Goal: Information Seeking & Learning: Find specific fact

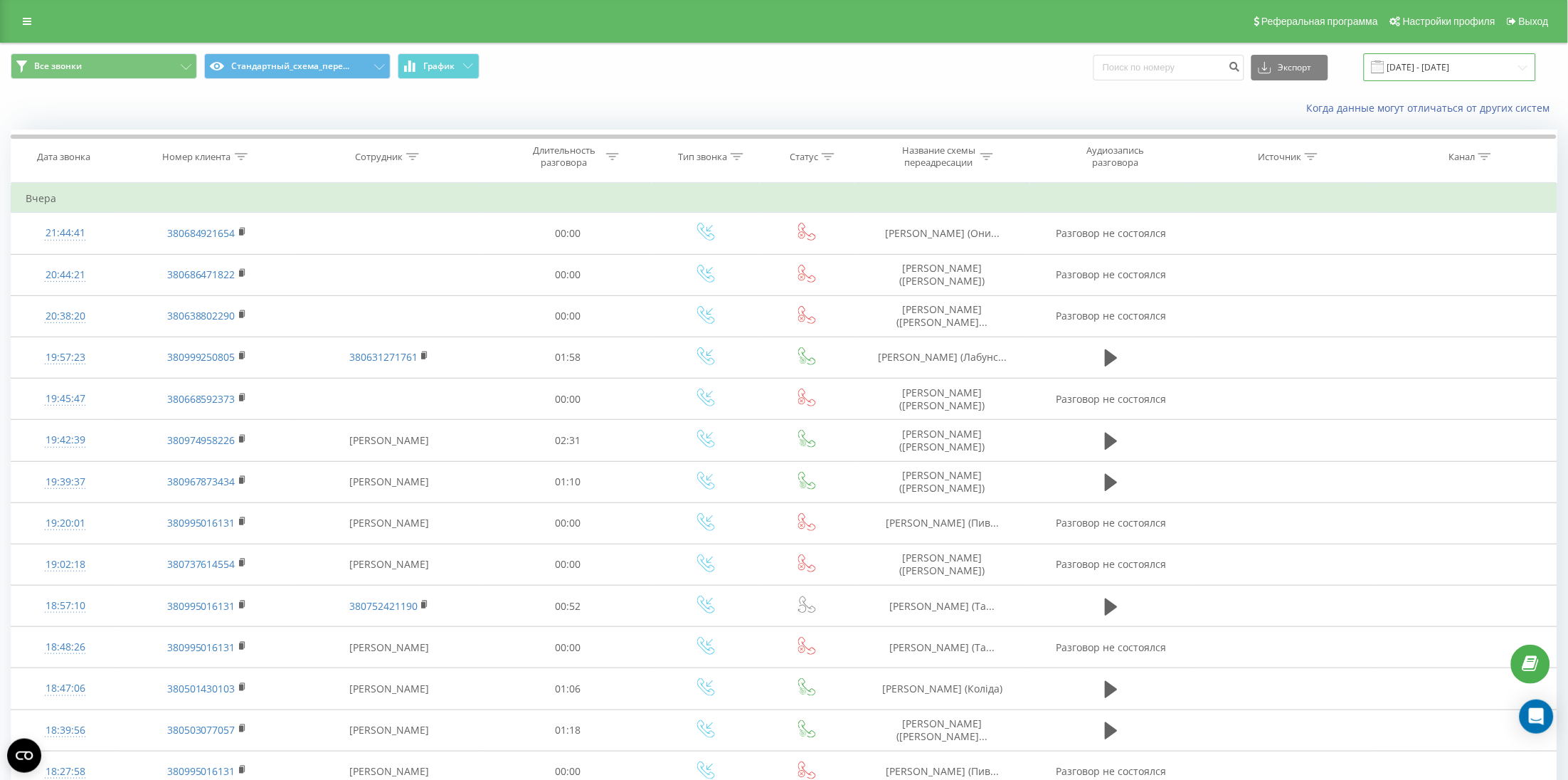
click at [1408, 76] on input "[DATE] - [DATE]" at bounding box center [1451, 67] width 173 height 28
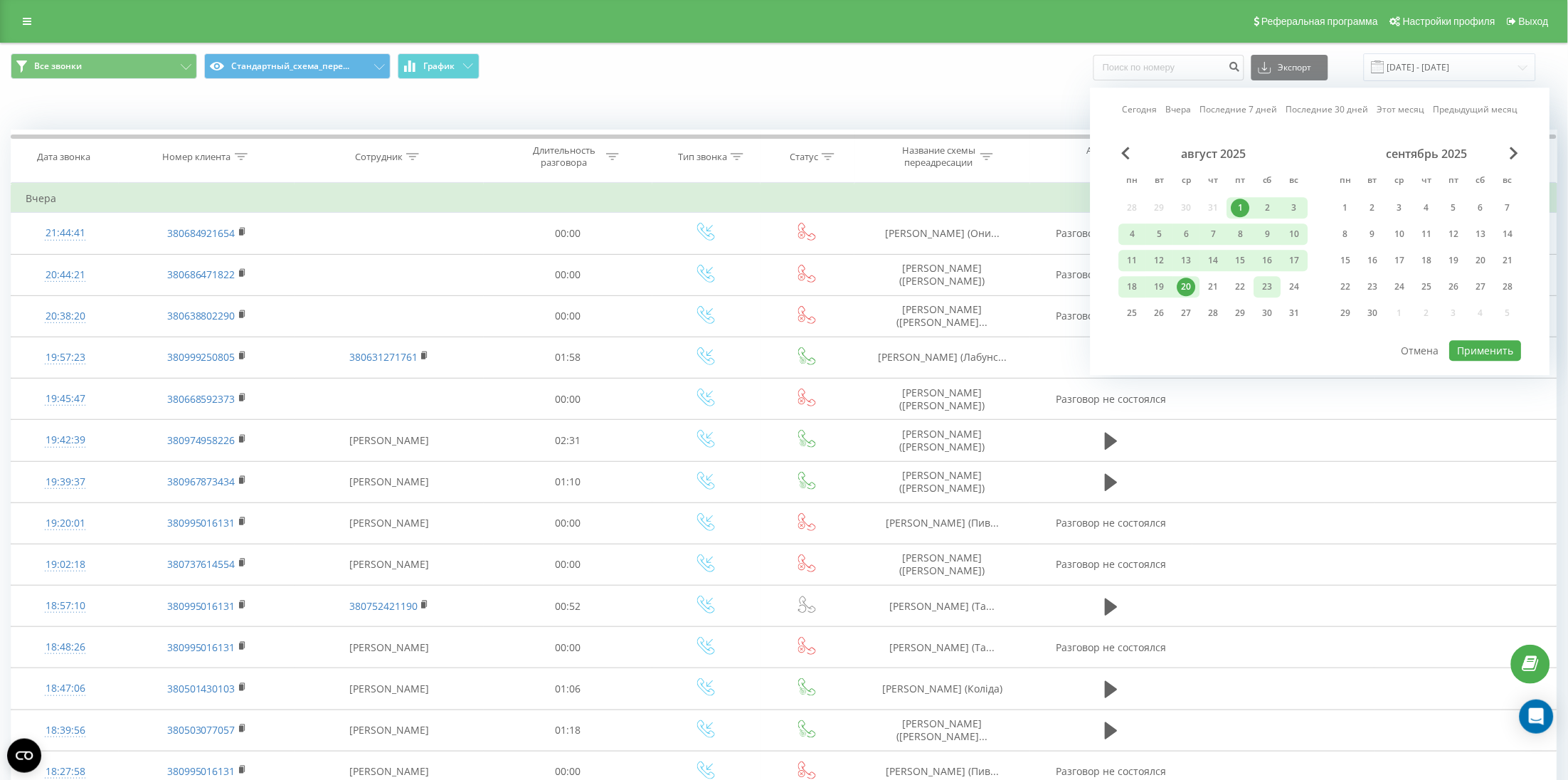
drag, startPoint x: 1213, startPoint y: 286, endPoint x: 1266, endPoint y: 295, distance: 53.8
click at [1211, 286] on div "21" at bounding box center [1214, 287] width 19 height 19
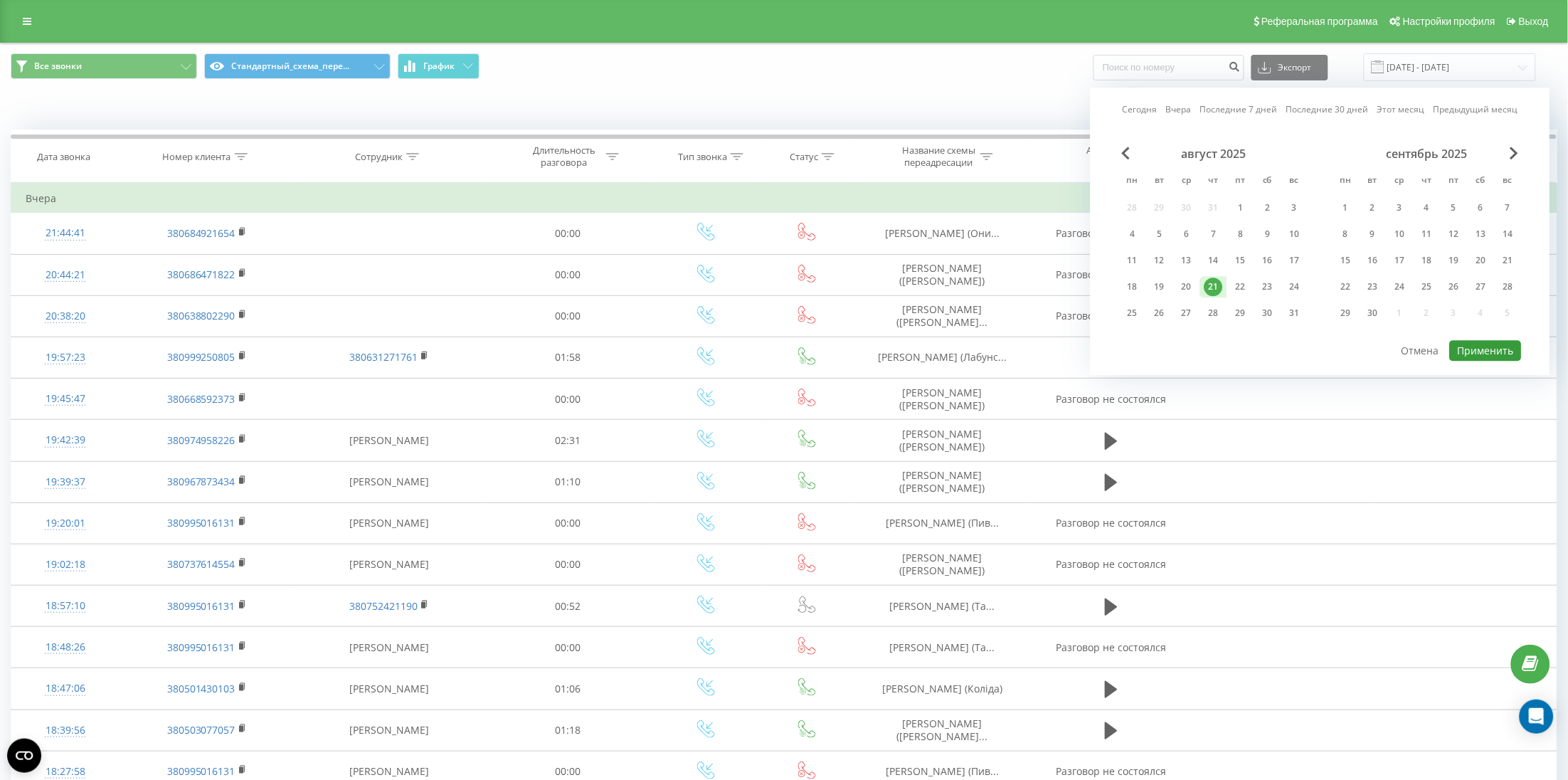
click at [1504, 356] on button "Применить" at bounding box center [1486, 350] width 72 height 20
type input "[DATE] - [DATE]"
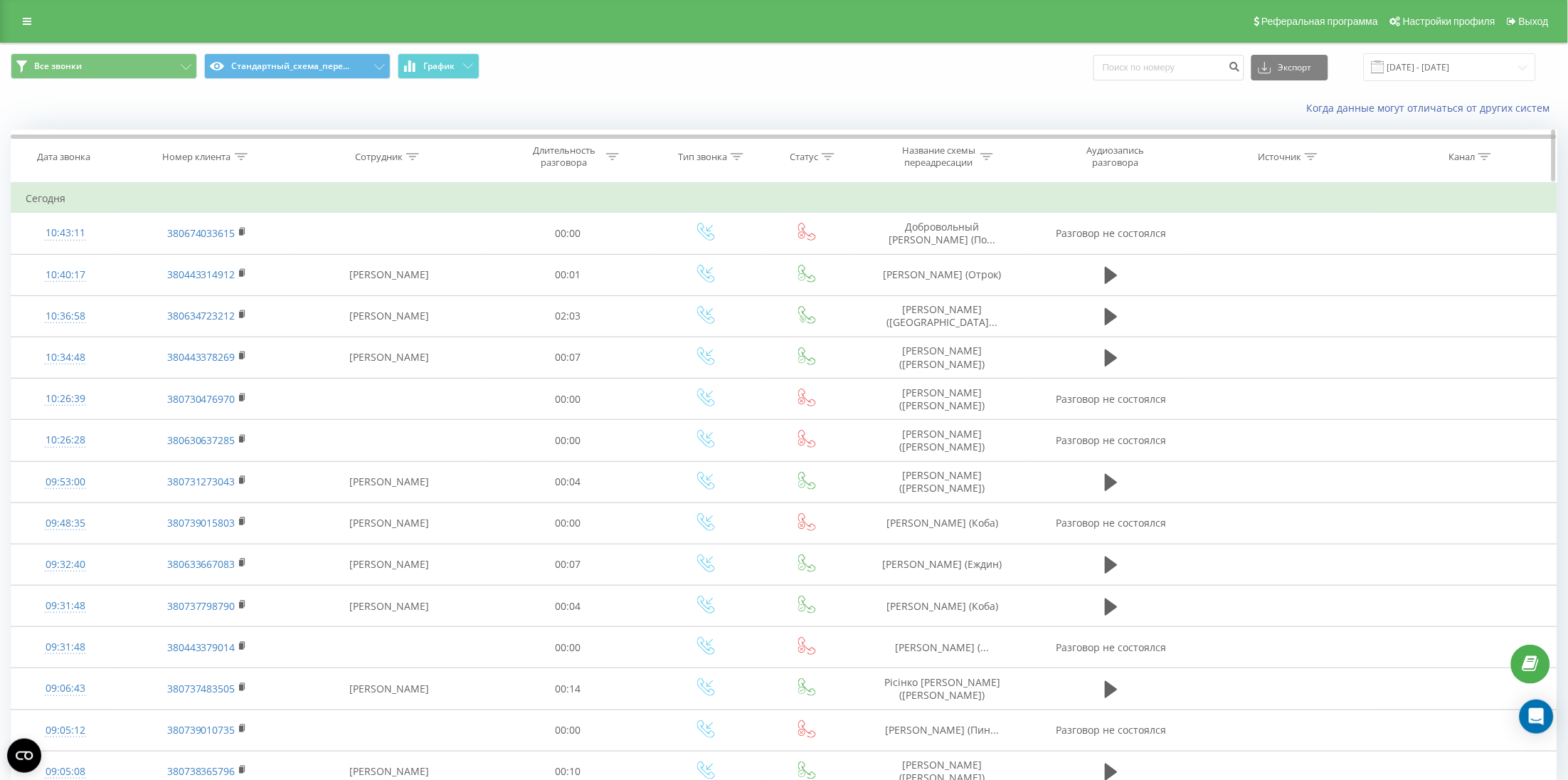
click at [237, 161] on div at bounding box center [241, 158] width 12 height 12
click at [247, 280] on span "OK" at bounding box center [237, 286] width 40 height 22
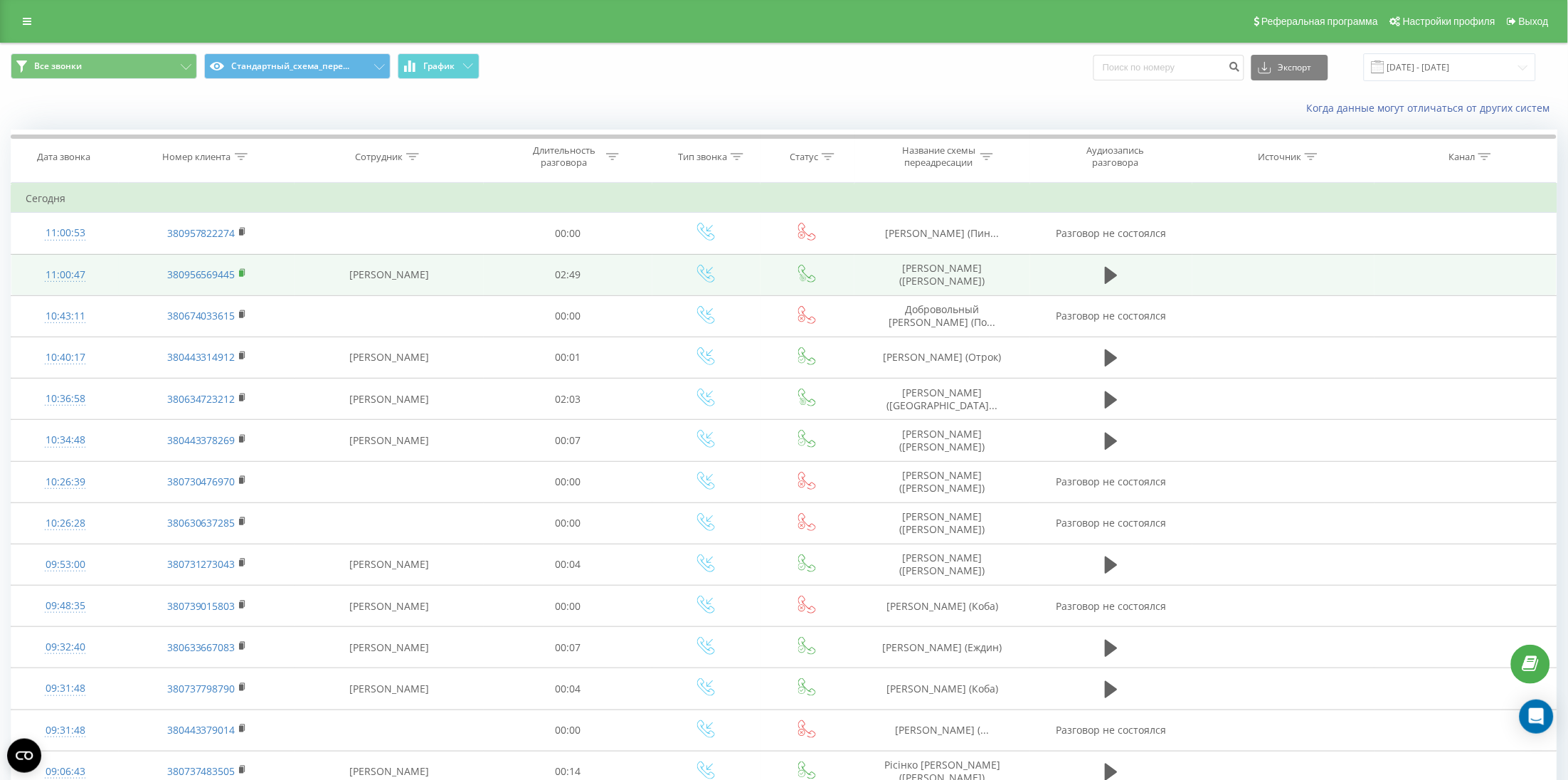
click at [243, 272] on icon at bounding box center [243, 272] width 8 height 10
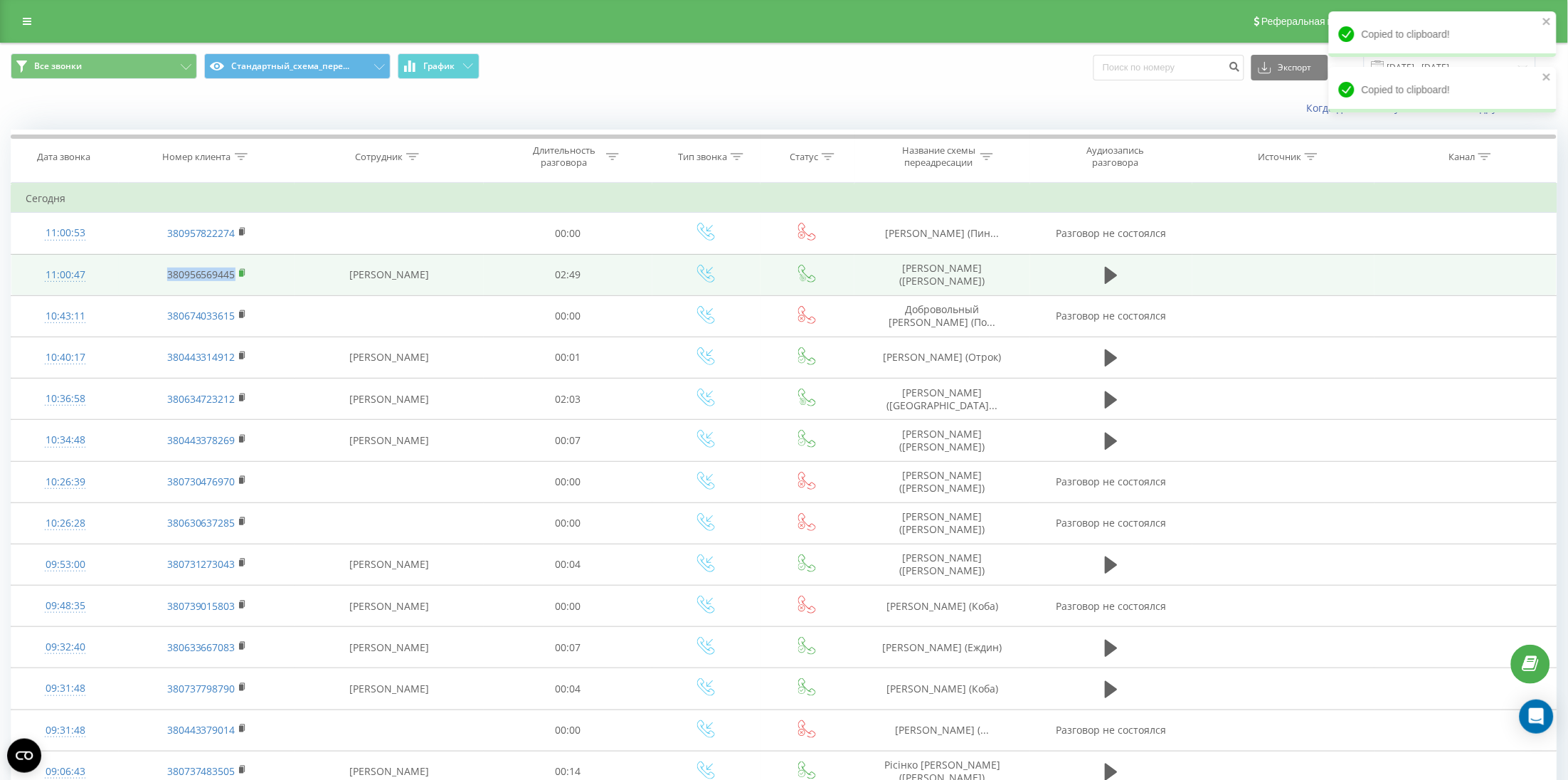
click at [243, 272] on icon at bounding box center [243, 272] width 8 height 10
click at [255, 273] on td "380956569445" at bounding box center [207, 274] width 176 height 41
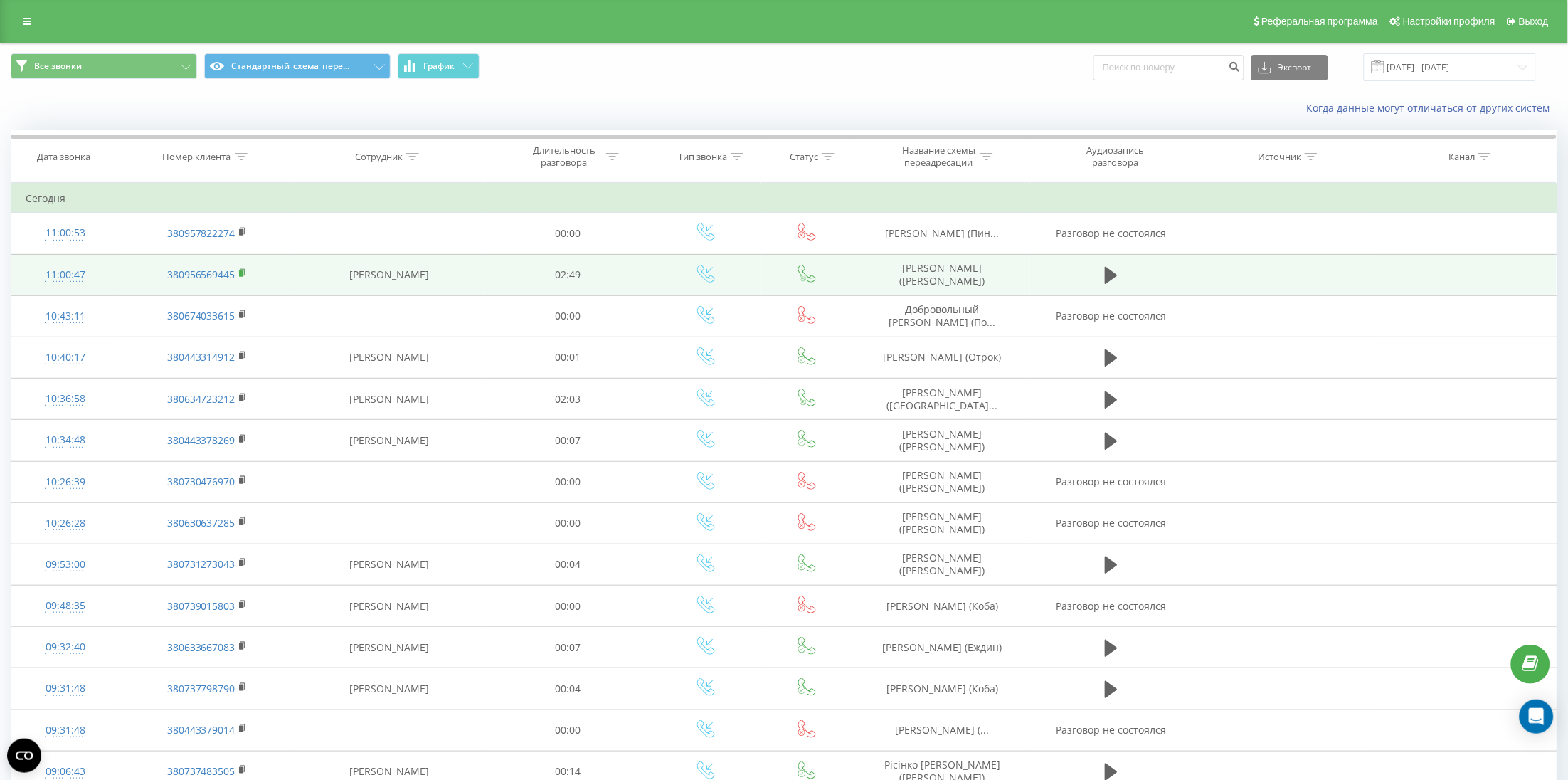
click at [243, 278] on icon at bounding box center [243, 272] width 8 height 10
click at [311, 288] on td "[PERSON_NAME]" at bounding box center [389, 274] width 190 height 41
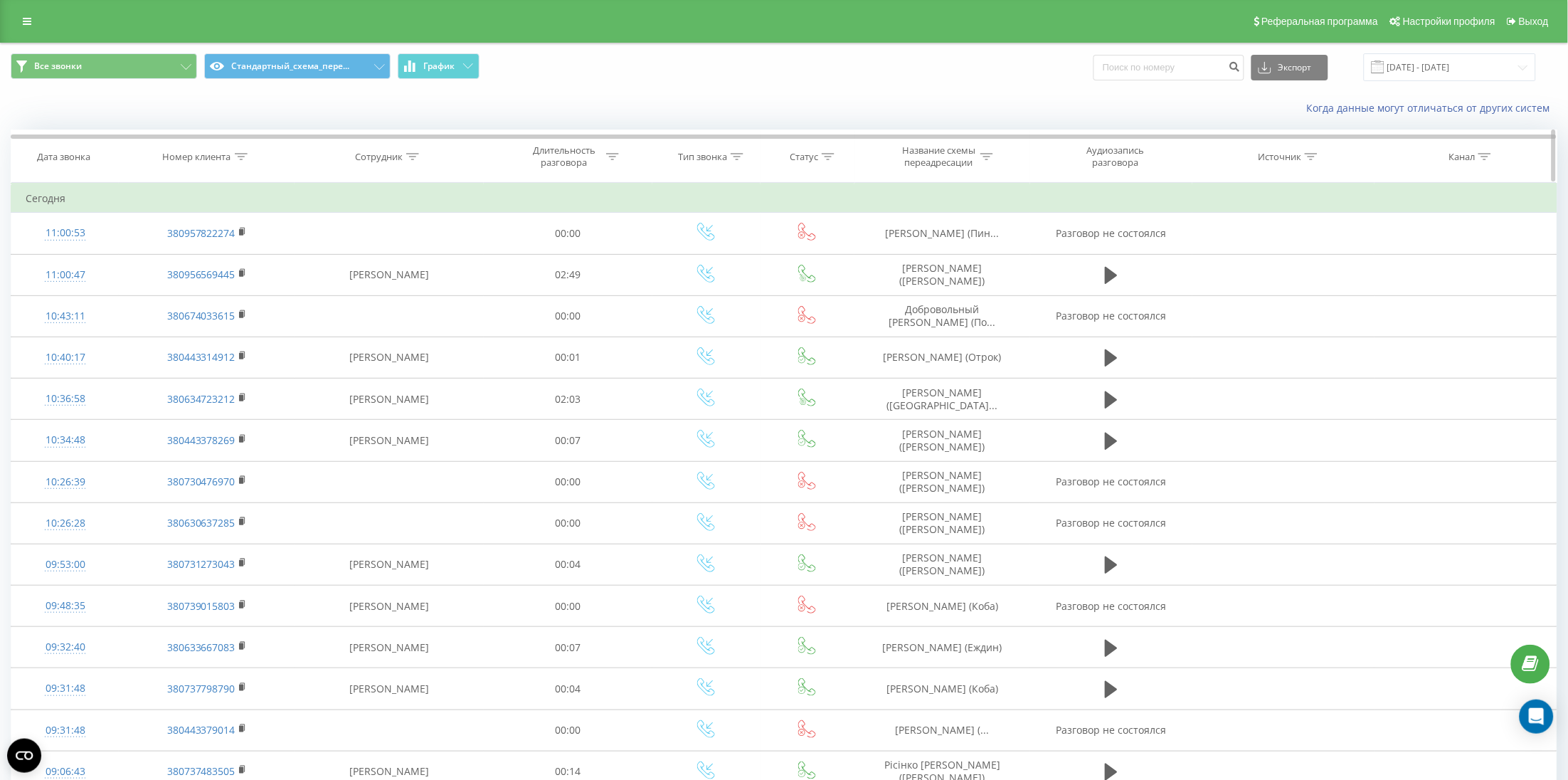
click at [222, 155] on div "Номер клиента" at bounding box center [197, 158] width 69 height 12
click at [223, 291] on span "OK" at bounding box center [237, 286] width 40 height 22
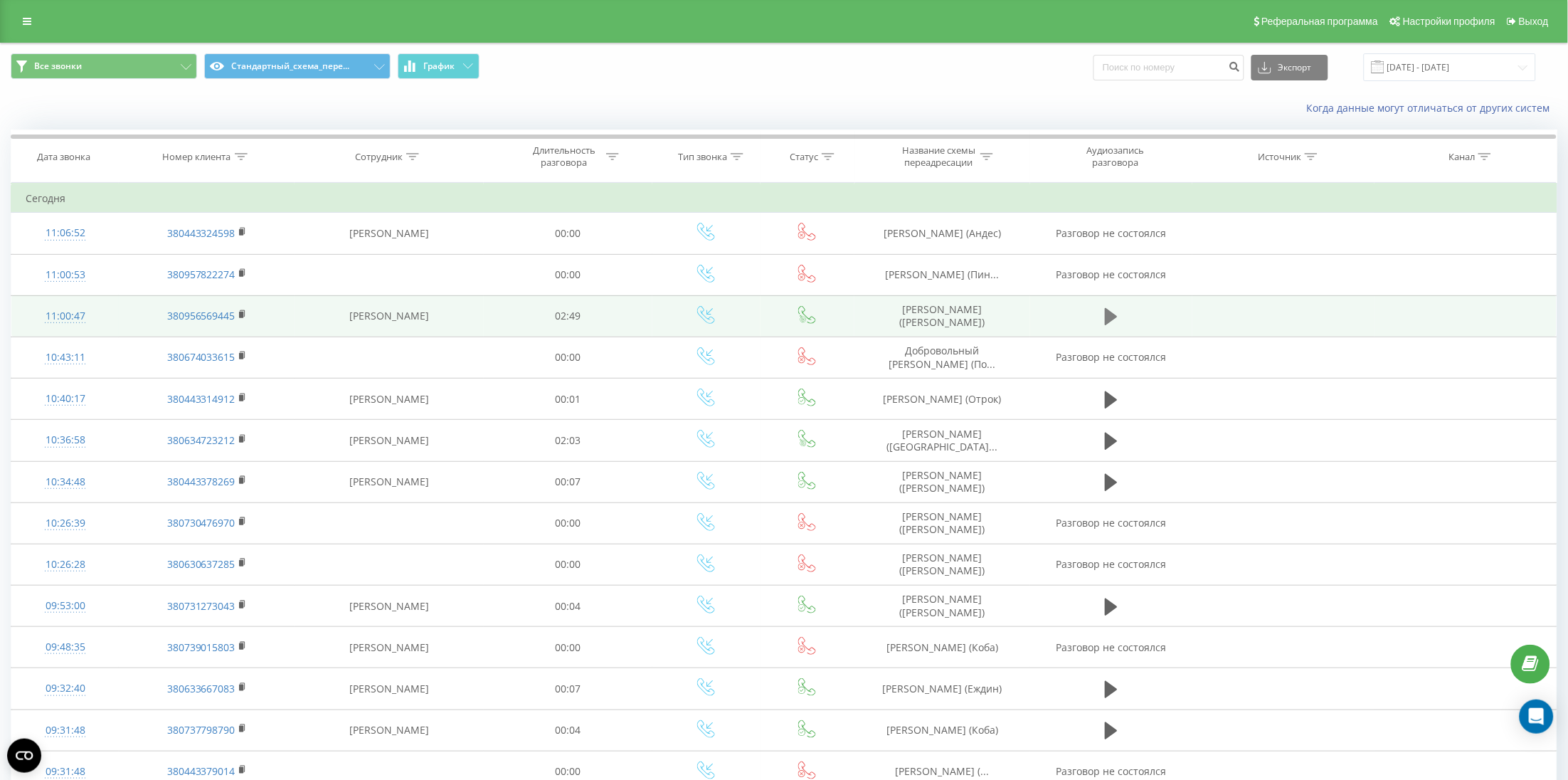
click at [1119, 321] on button at bounding box center [1111, 317] width 21 height 21
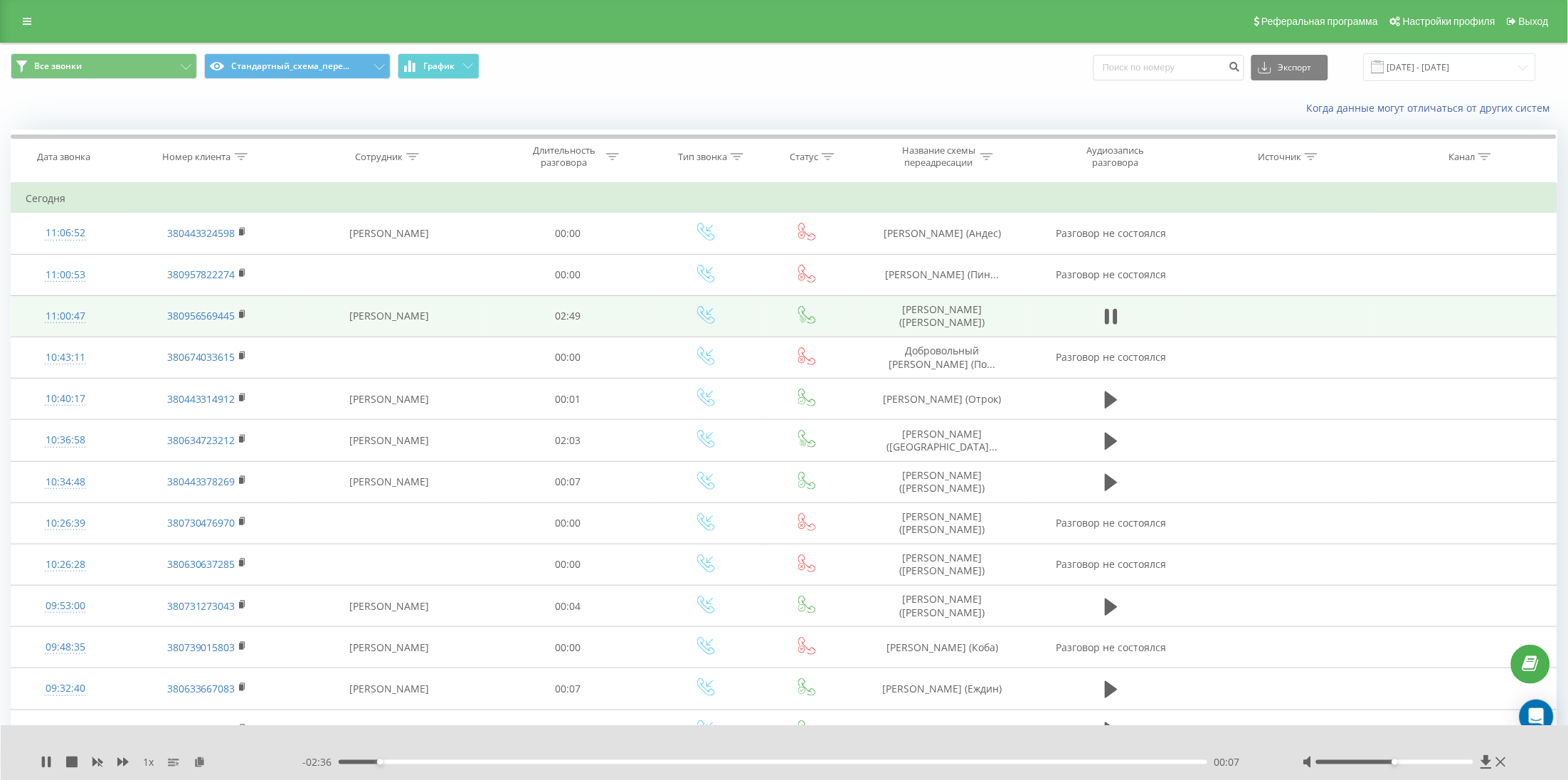
click at [37, 762] on div "1 x - 02:36 00:07 00:07" at bounding box center [785, 753] width 1568 height 55
click at [44, 762] on icon at bounding box center [46, 762] width 12 height 12
click at [41, 766] on icon at bounding box center [46, 762] width 12 height 12
click at [46, 763] on icon at bounding box center [46, 762] width 12 height 12
click at [39, 765] on div "1 x - 02:29 00:14 00:14" at bounding box center [785, 753] width 1568 height 55
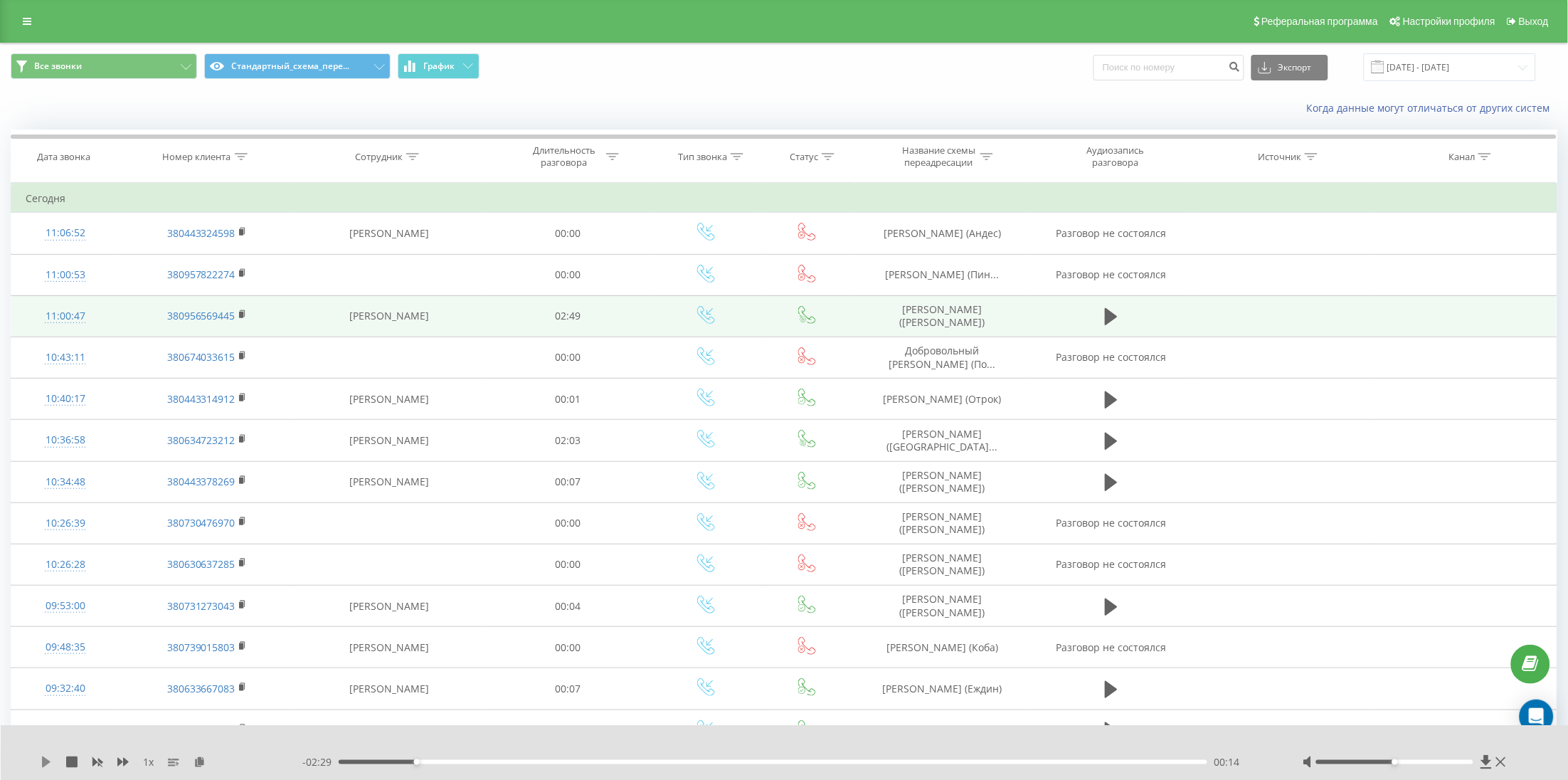
click at [43, 763] on icon at bounding box center [46, 762] width 9 height 12
click at [48, 763] on icon at bounding box center [49, 762] width 3 height 12
click at [44, 760] on icon at bounding box center [46, 762] width 9 height 12
click at [44, 768] on icon at bounding box center [46, 762] width 12 height 12
click at [39, 771] on div "1 x - 01:40 01:04 01:04" at bounding box center [785, 753] width 1568 height 55
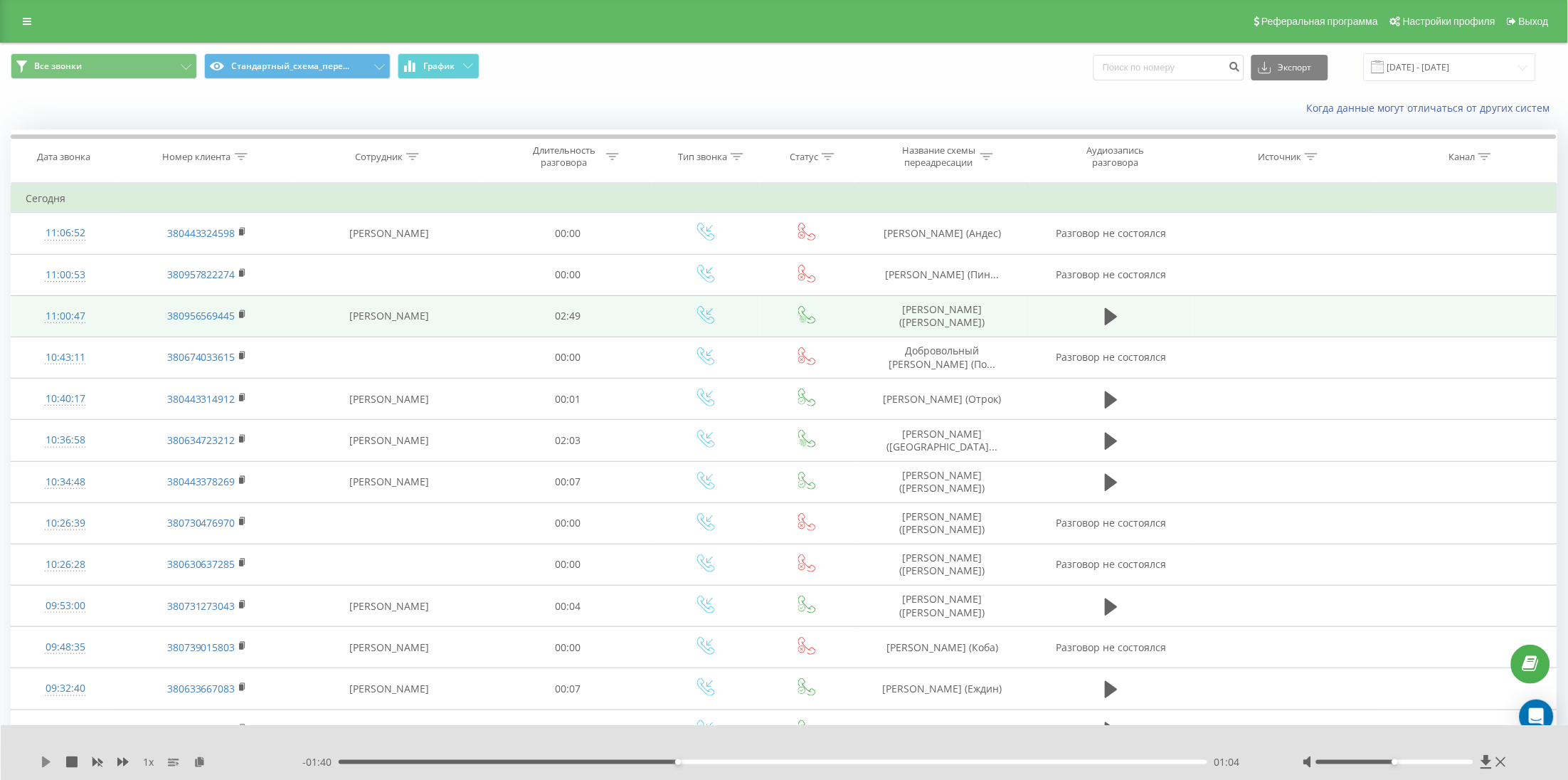
click at [41, 766] on icon at bounding box center [46, 762] width 12 height 12
click at [46, 760] on icon at bounding box center [46, 762] width 12 height 12
click at [44, 766] on icon at bounding box center [46, 762] width 12 height 12
click at [41, 767] on icon at bounding box center [46, 762] width 12 height 12
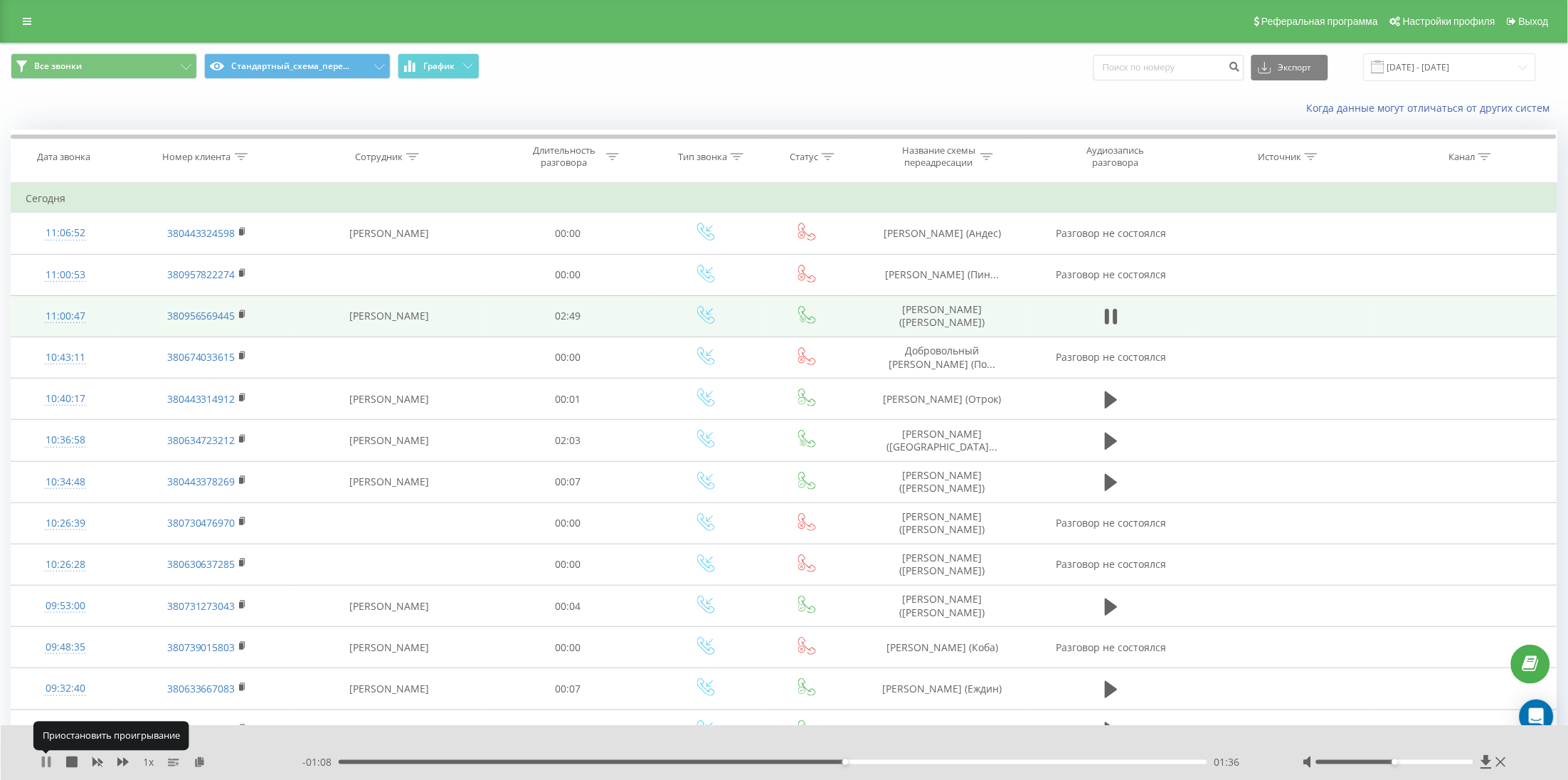
click at [43, 767] on icon at bounding box center [43, 762] width 3 height 12
click at [44, 758] on icon at bounding box center [46, 762] width 9 height 12
click at [869, 763] on div "01:37" at bounding box center [773, 762] width 869 height 4
click at [890, 762] on div "01:44" at bounding box center [773, 762] width 869 height 4
drag, startPoint x: 915, startPoint y: 762, endPoint x: 928, endPoint y: 760, distance: 13.2
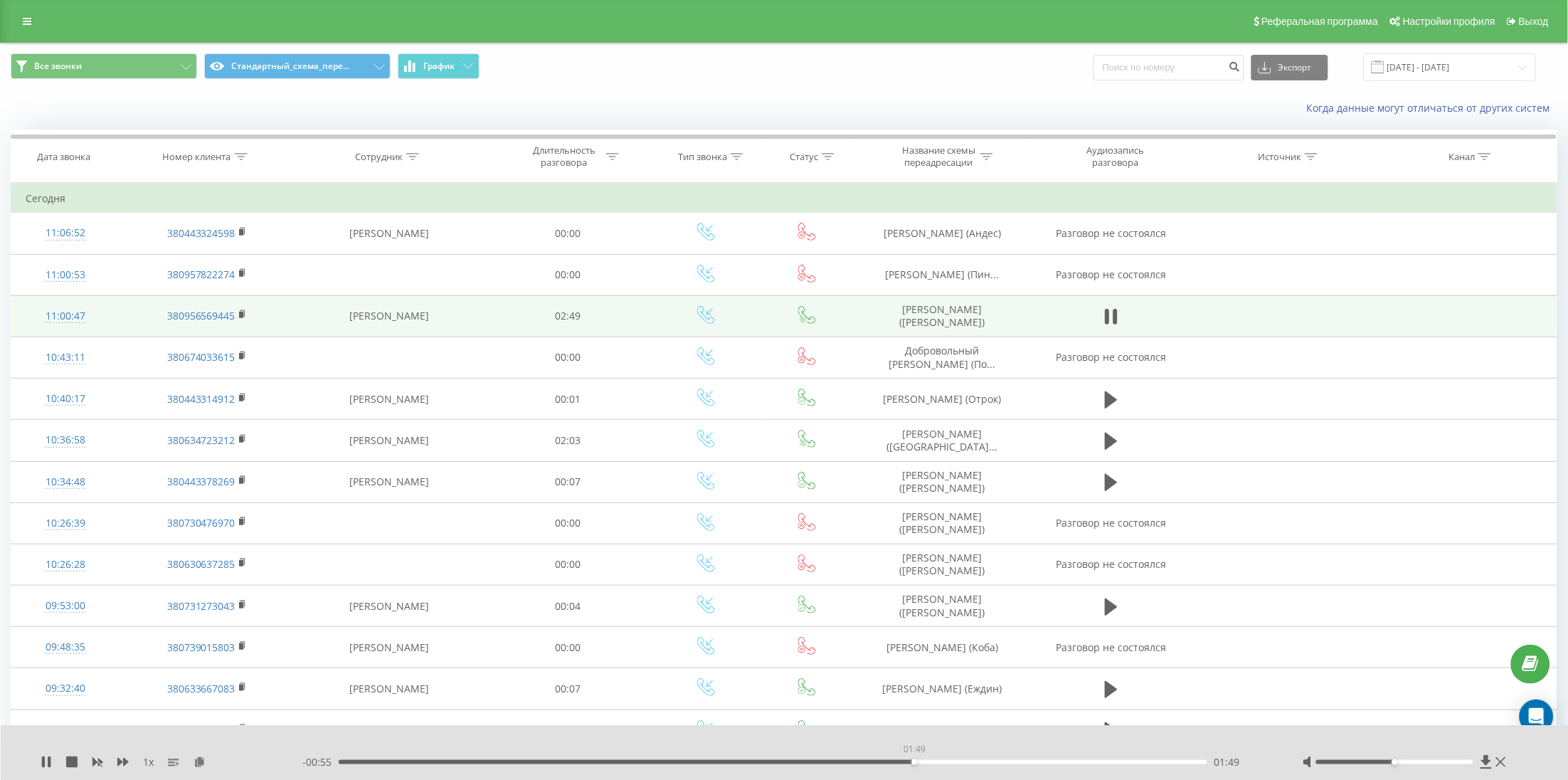
click at [916, 762] on div "01:49" at bounding box center [773, 762] width 869 height 4
click at [937, 762] on div "01:49" at bounding box center [773, 762] width 869 height 4
click at [44, 760] on icon at bounding box center [43, 762] width 3 height 12
click at [46, 757] on icon at bounding box center [46, 762] width 12 height 12
click at [42, 762] on icon at bounding box center [43, 762] width 3 height 12
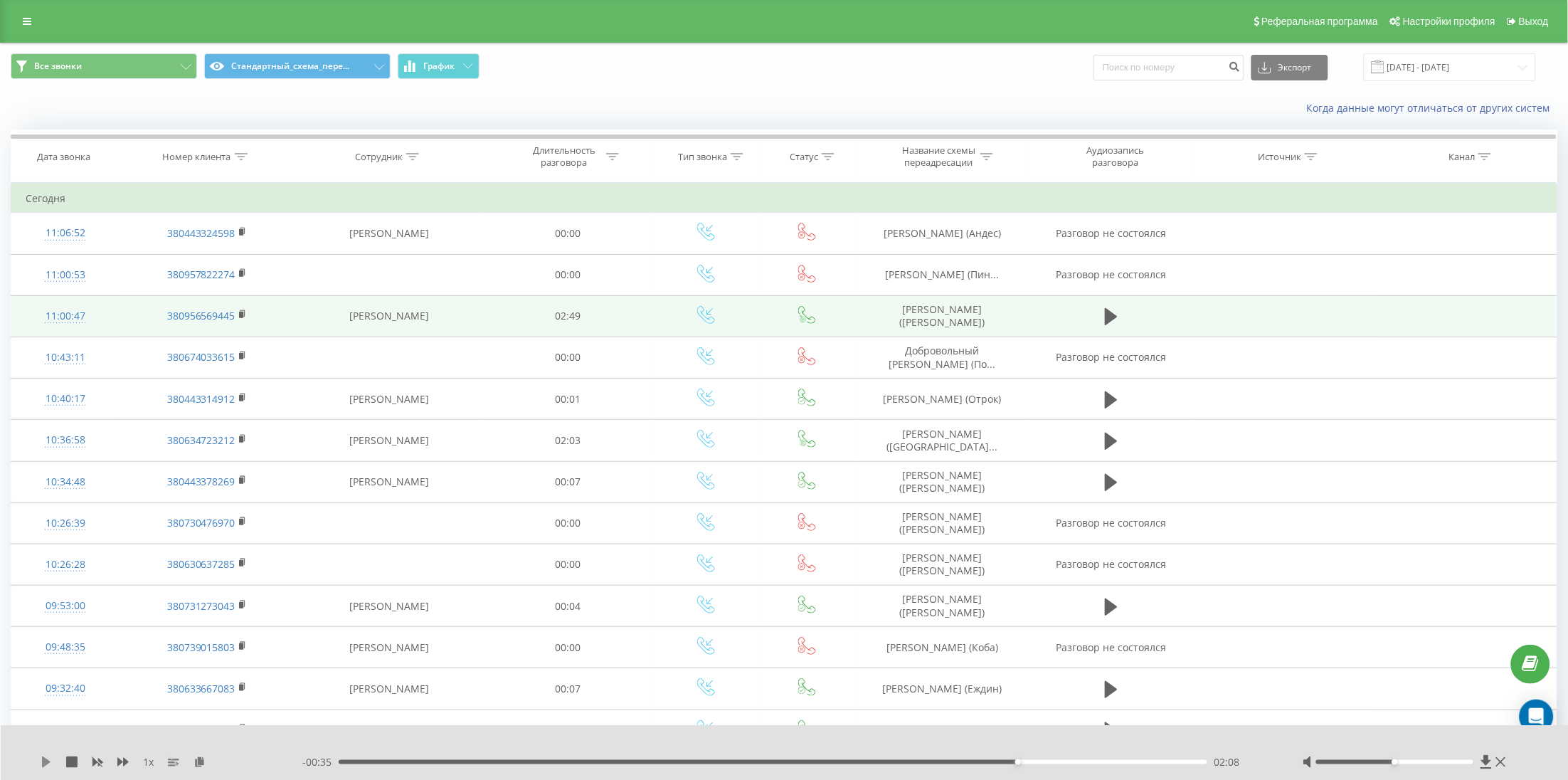
click at [46, 762] on icon at bounding box center [46, 762] width 9 height 12
click at [37, 758] on div "1 x - 00:31 02:12 02:12" at bounding box center [785, 753] width 1568 height 55
click at [48, 762] on icon at bounding box center [49, 762] width 3 height 12
click at [44, 760] on icon at bounding box center [46, 762] width 9 height 12
click at [1092, 761] on div "02:16" at bounding box center [773, 762] width 869 height 4
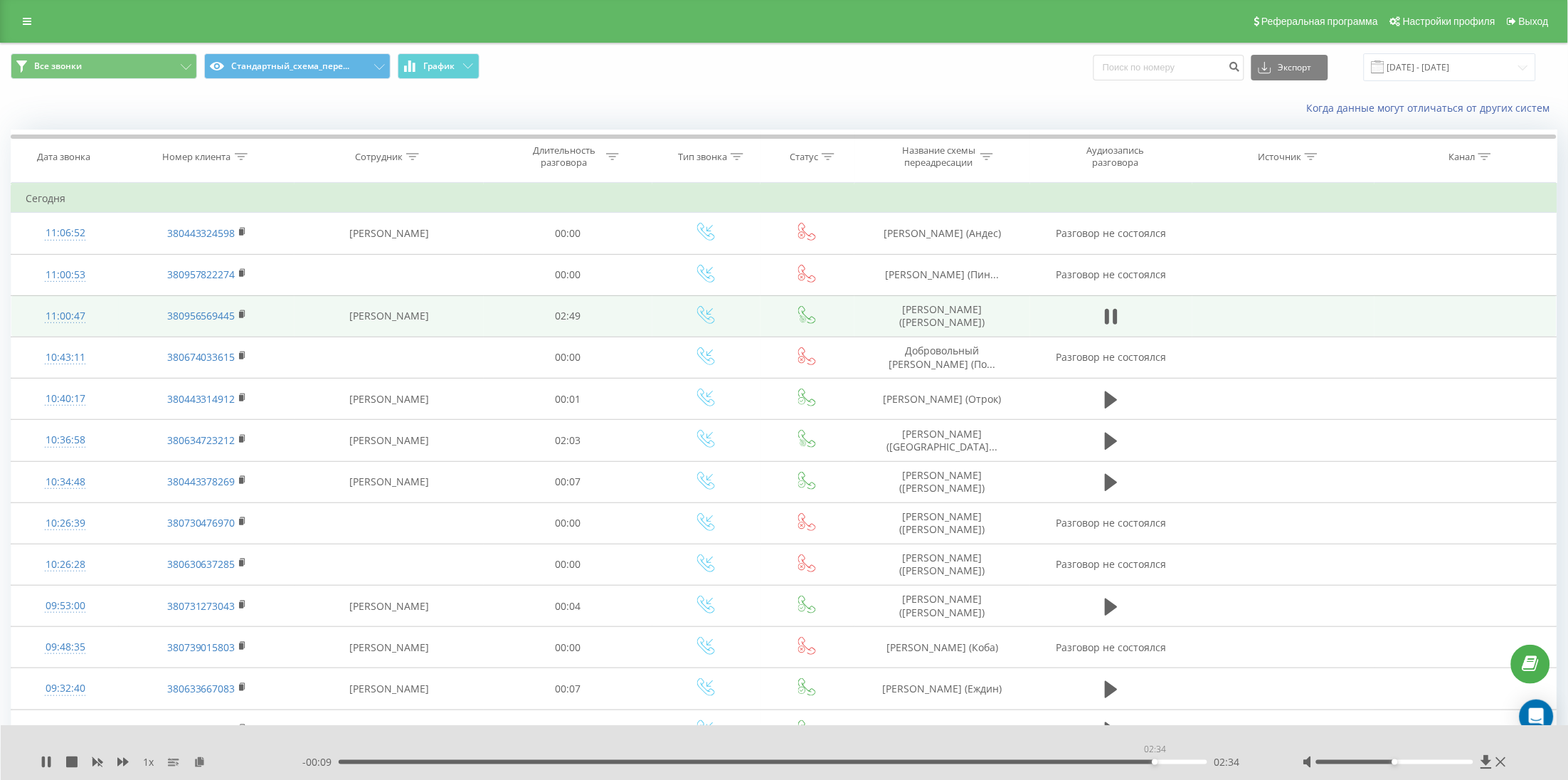
click at [1156, 762] on div "02:34" at bounding box center [773, 762] width 869 height 4
click at [1177, 762] on div "02:35" at bounding box center [773, 762] width 869 height 4
click at [38, 765] on div "1 x - 00:04 02:40 02:40" at bounding box center [785, 753] width 1568 height 55
click at [44, 765] on icon at bounding box center [43, 762] width 3 height 12
click at [191, 154] on div "Номер клиента" at bounding box center [197, 158] width 69 height 12
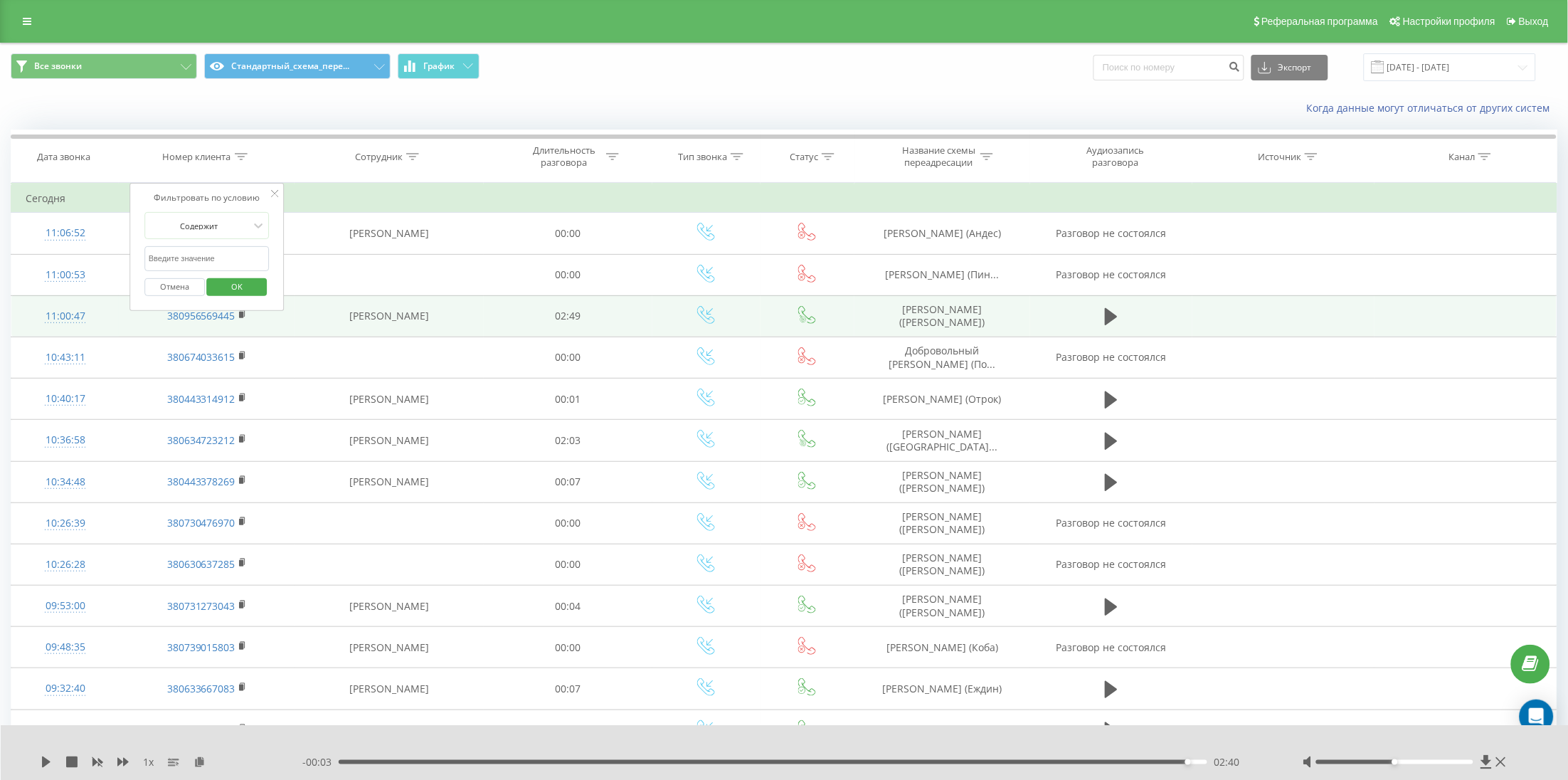
click at [273, 191] on icon at bounding box center [275, 194] width 7 height 7
click at [226, 153] on div "Номер клиента" at bounding box center [197, 158] width 69 height 12
click at [243, 279] on span "OK" at bounding box center [237, 286] width 40 height 22
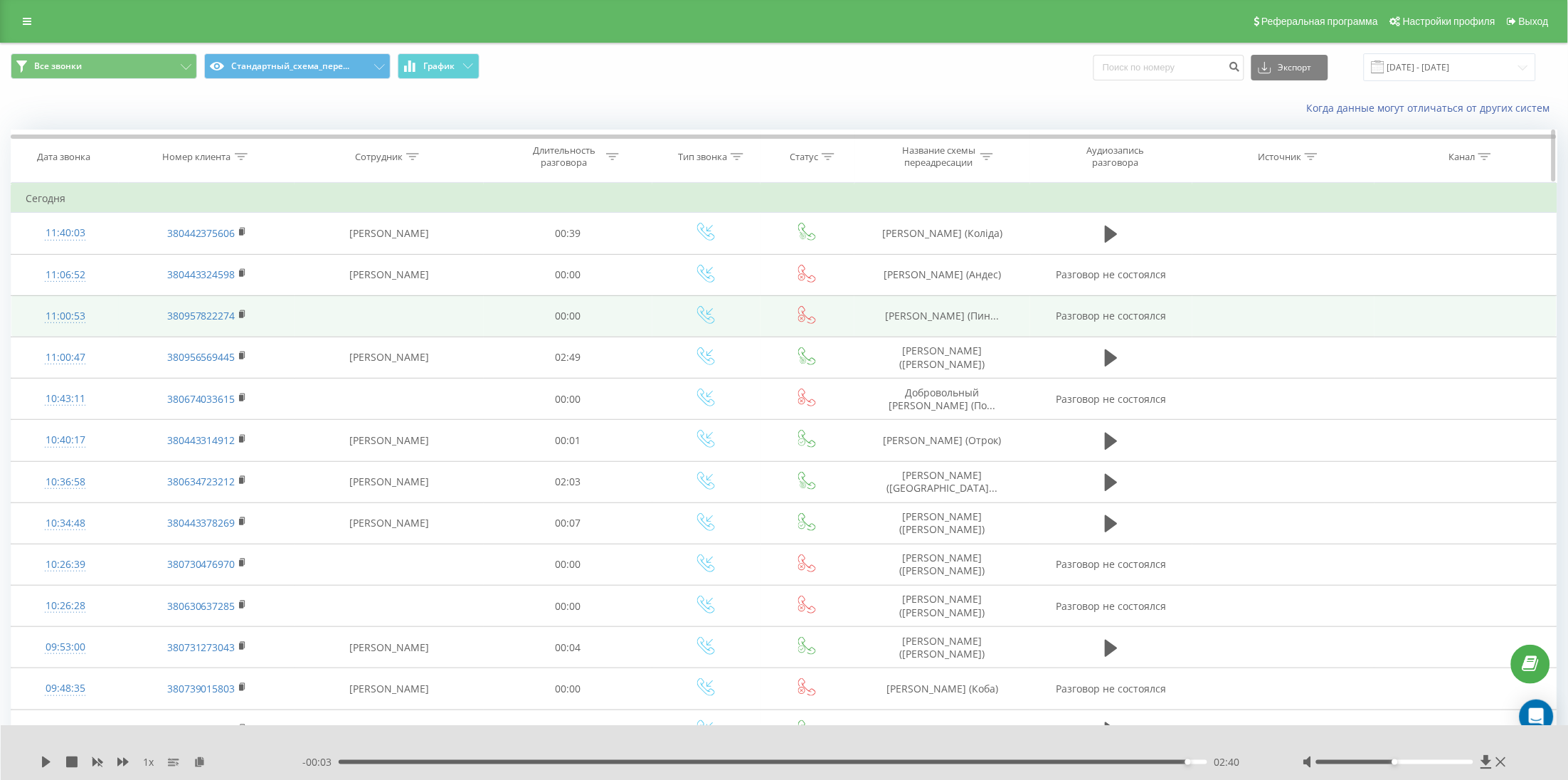
click at [185, 178] on th "Номер клиента" at bounding box center [207, 156] width 176 height 53
click at [204, 155] on div "Номер клиента" at bounding box center [197, 158] width 69 height 12
click at [212, 286] on button "OK" at bounding box center [238, 288] width 61 height 18
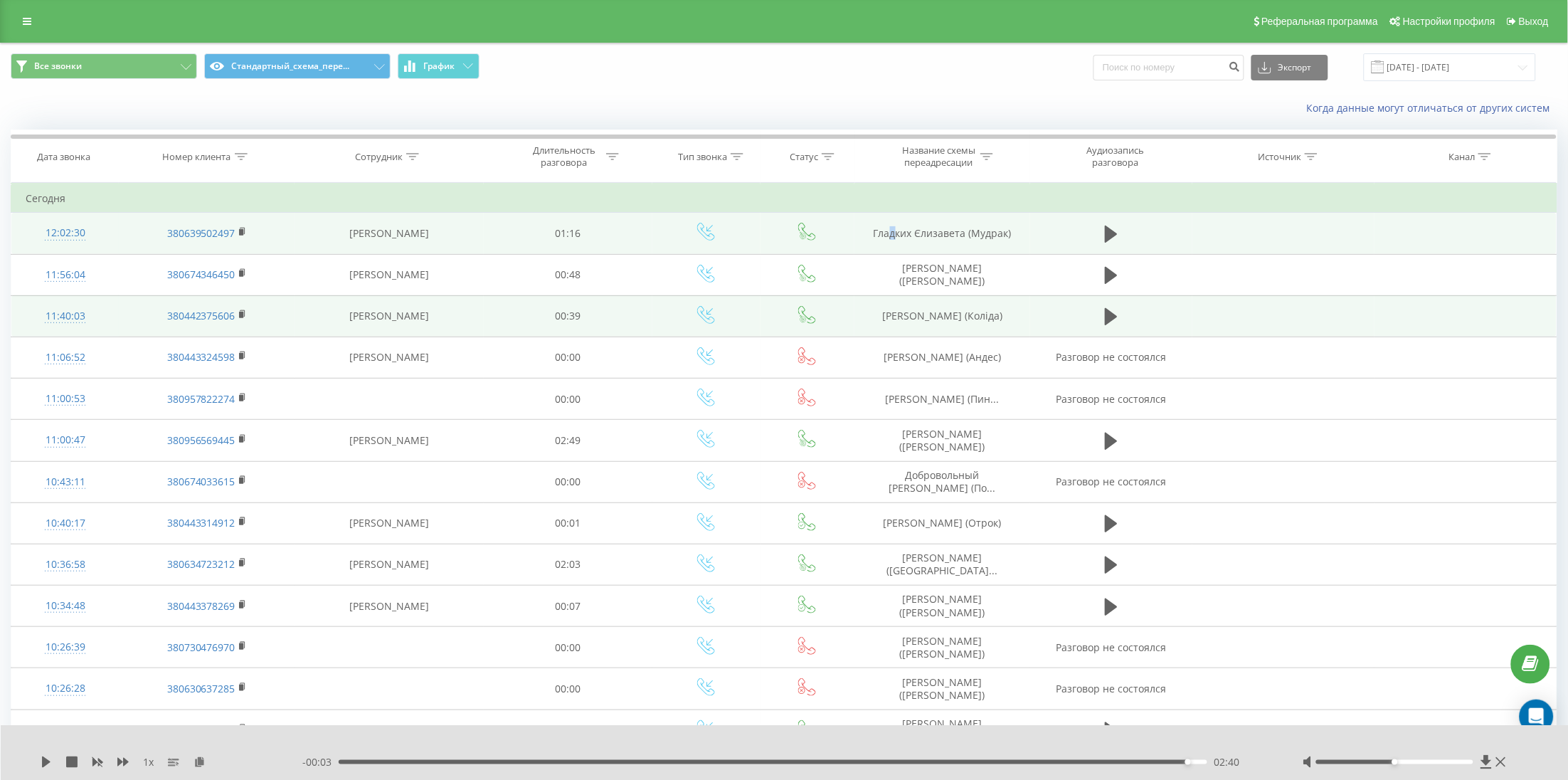
drag, startPoint x: 898, startPoint y: 232, endPoint x: 875, endPoint y: 234, distance: 23.1
click at [893, 234] on td "Гладких Єлизавета (Мудрак)" at bounding box center [942, 233] width 176 height 41
drag, startPoint x: 874, startPoint y: 234, endPoint x: 967, endPoint y: 243, distance: 93.4
click at [967, 243] on td "Гладких Єлизавета (Мудрак)" at bounding box center [942, 233] width 176 height 41
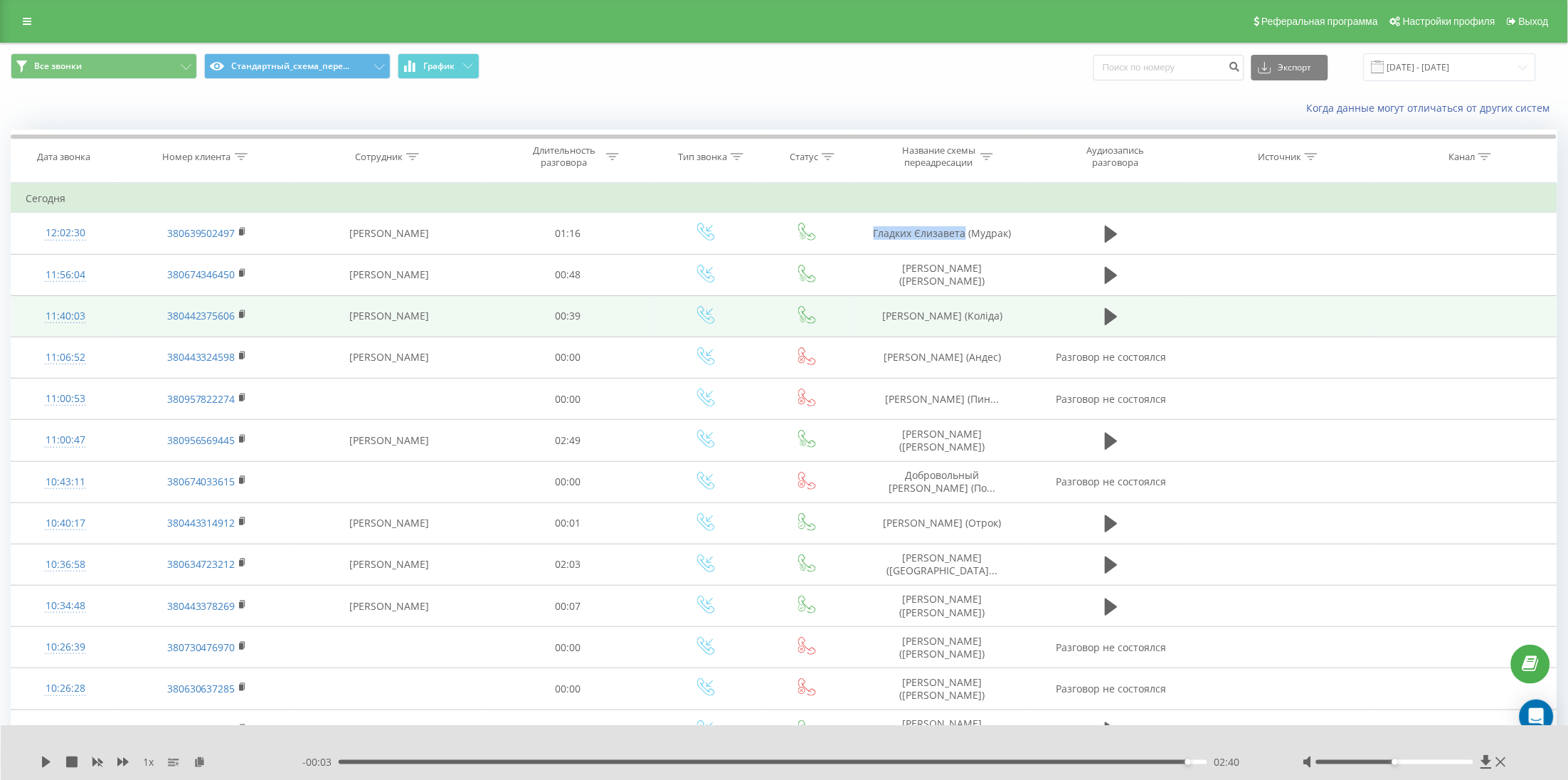
copy td "[PERSON_NAME]"
click at [221, 156] on div "Номер клиента" at bounding box center [197, 158] width 69 height 12
click at [258, 297] on button "OK" at bounding box center [238, 288] width 61 height 18
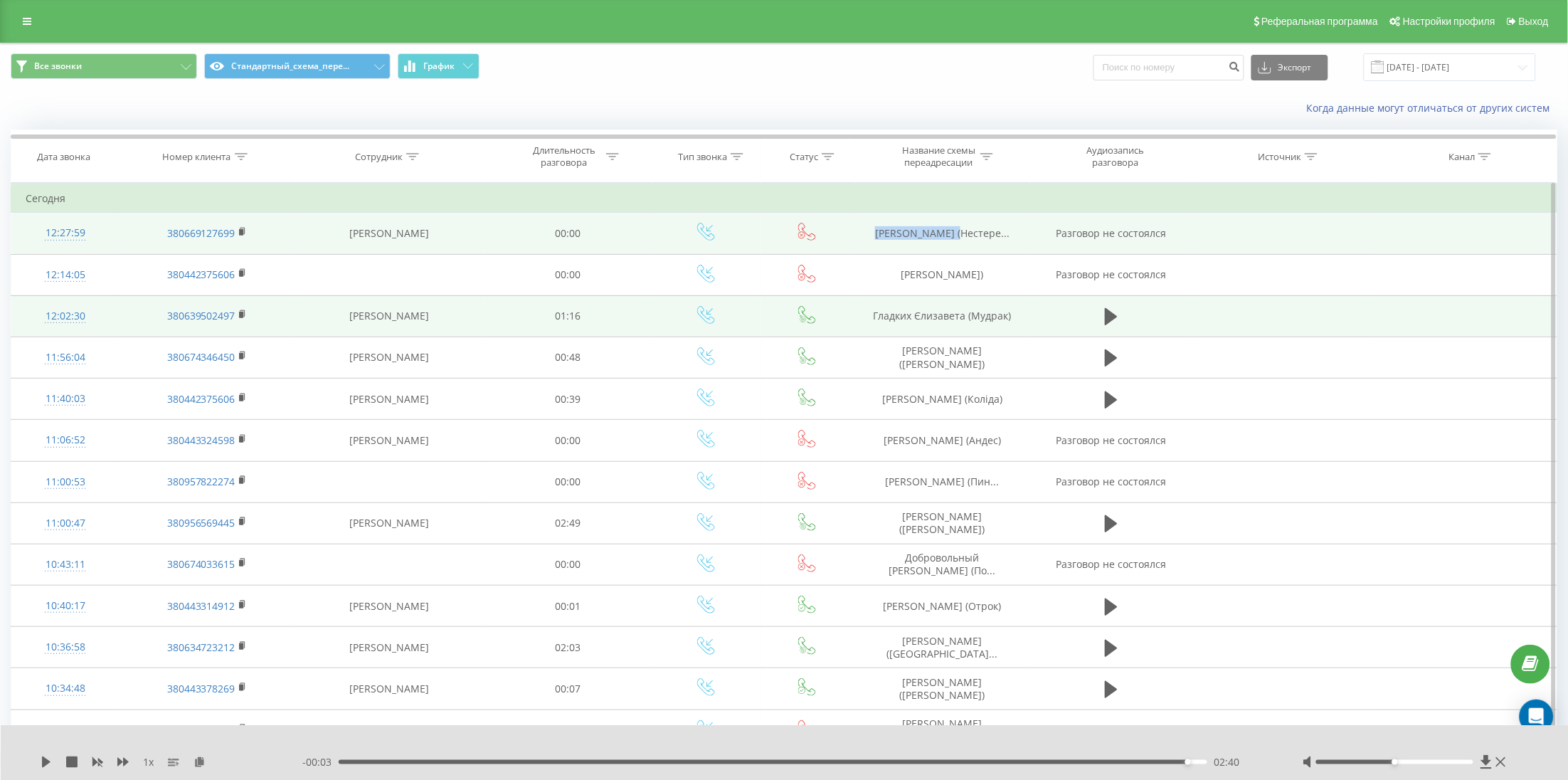
drag, startPoint x: 916, startPoint y: 229, endPoint x: 957, endPoint y: 233, distance: 41.2
click at [957, 233] on td "[PERSON_NAME] (Нестере..." at bounding box center [942, 233] width 176 height 41
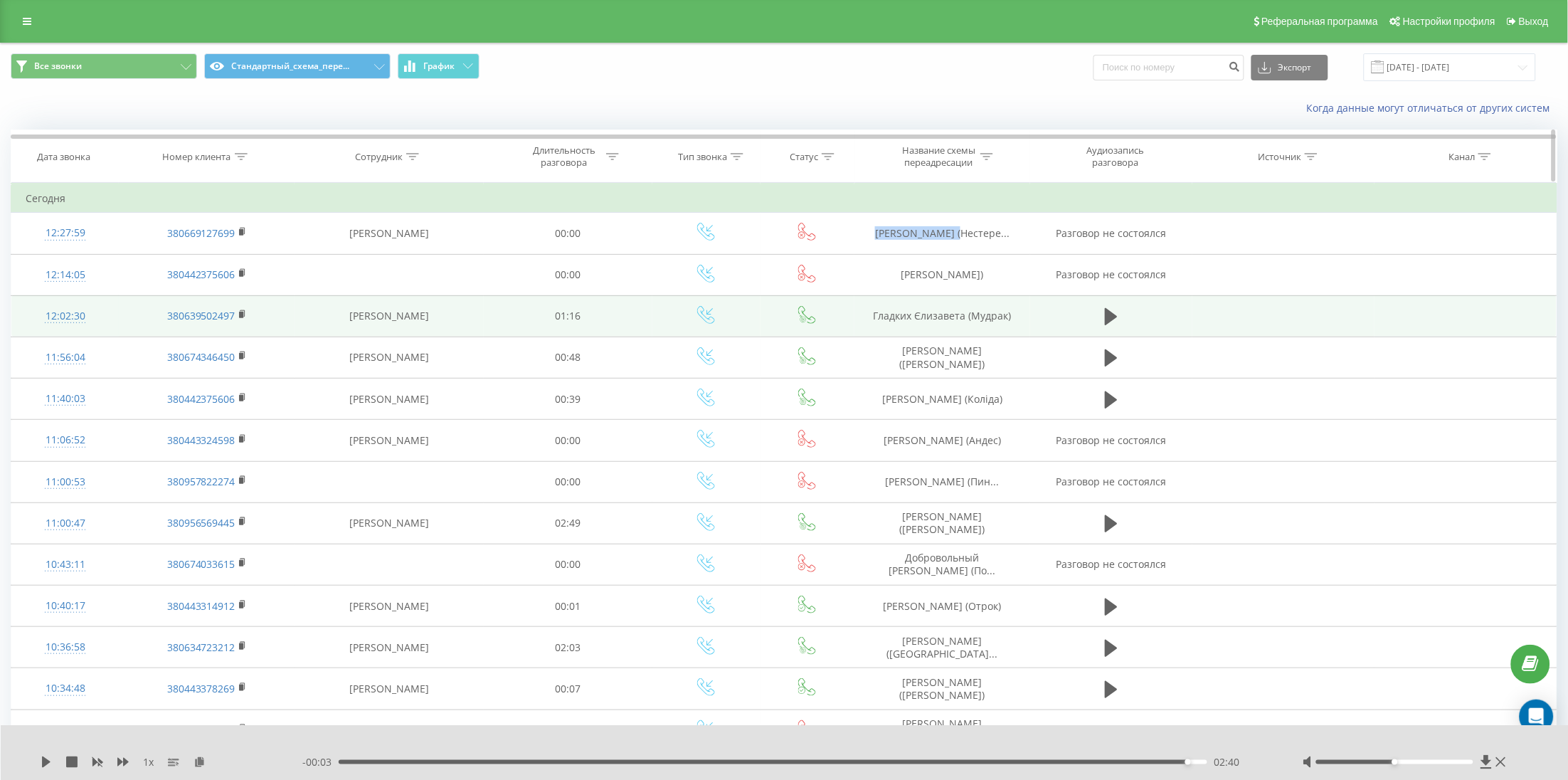
copy span "[PERSON_NAME]"
click at [176, 158] on div "Номер клиента" at bounding box center [197, 158] width 69 height 12
click at [257, 306] on div "Фильтровать по условию Содержит Отмена OK" at bounding box center [207, 248] width 155 height 128
click at [250, 292] on span "OK" at bounding box center [237, 286] width 40 height 22
